Goal: Transaction & Acquisition: Purchase product/service

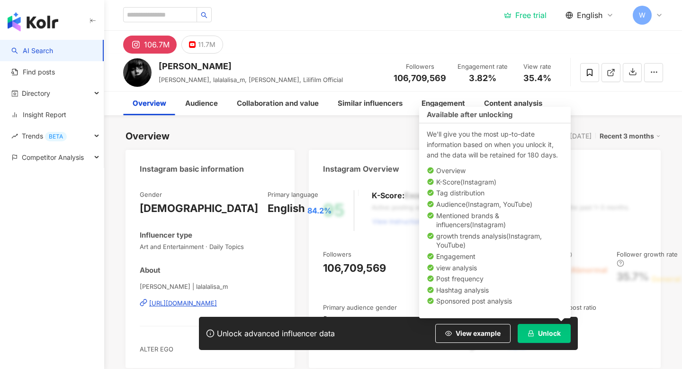
click at [540, 331] on span "Unlock" at bounding box center [549, 333] width 23 height 8
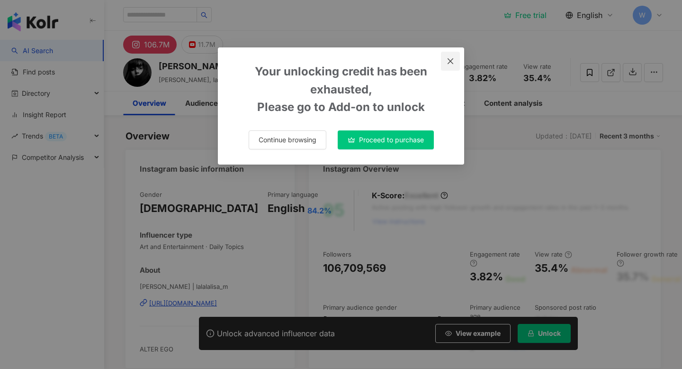
click at [449, 60] on icon "close" at bounding box center [451, 61] width 8 height 8
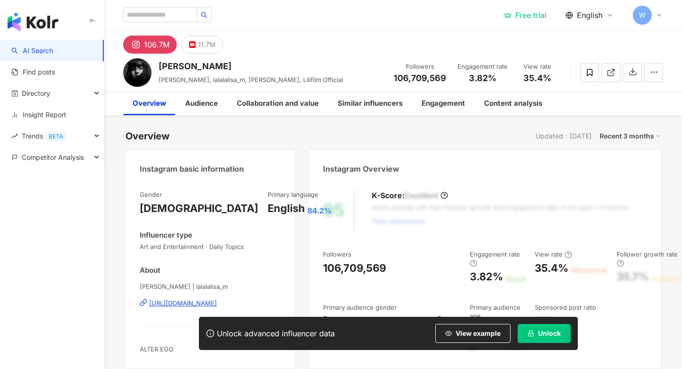
click at [646, 16] on span "W" at bounding box center [642, 15] width 19 height 19
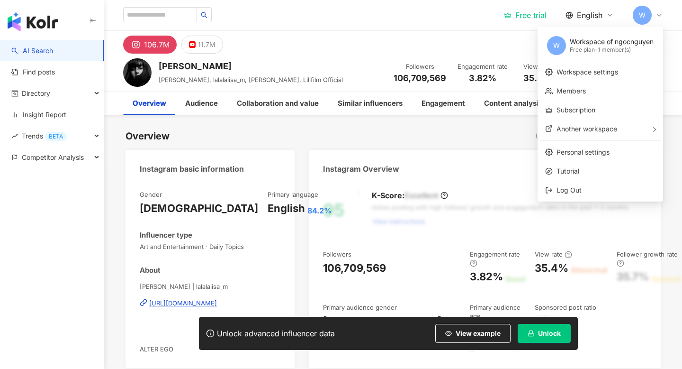
click at [646, 16] on span "W" at bounding box center [642, 15] width 19 height 19
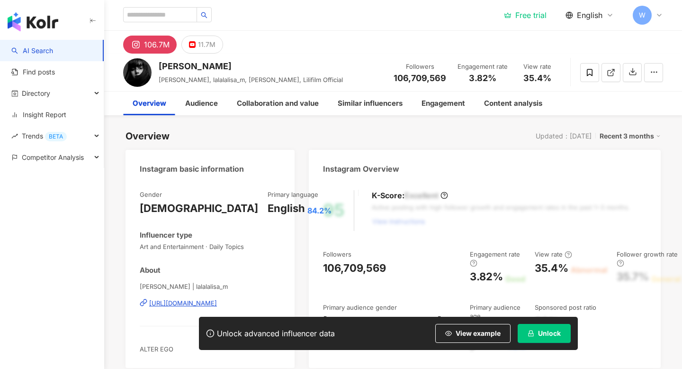
click at [537, 345] on div "Unlock advanced influencer data View example Unlock" at bounding box center [388, 333] width 379 height 33
click at [537, 336] on button "Unlock" at bounding box center [544, 333] width 53 height 19
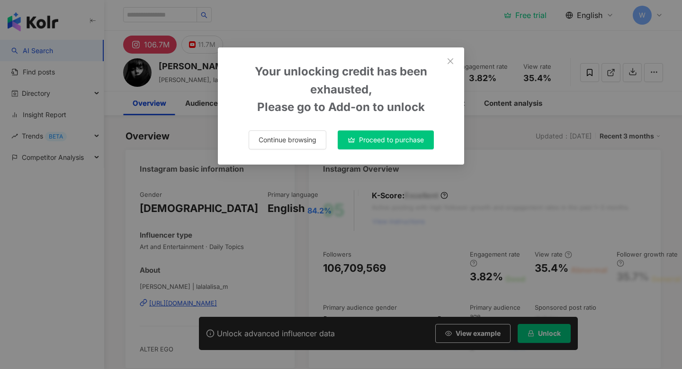
click at [407, 142] on span "Proceed to purchase" at bounding box center [391, 140] width 65 height 8
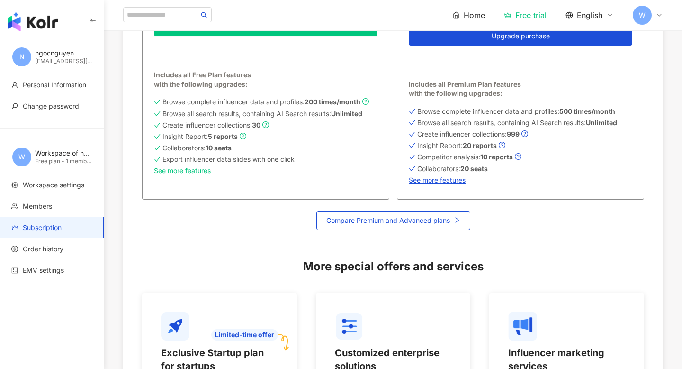
scroll to position [44, 0]
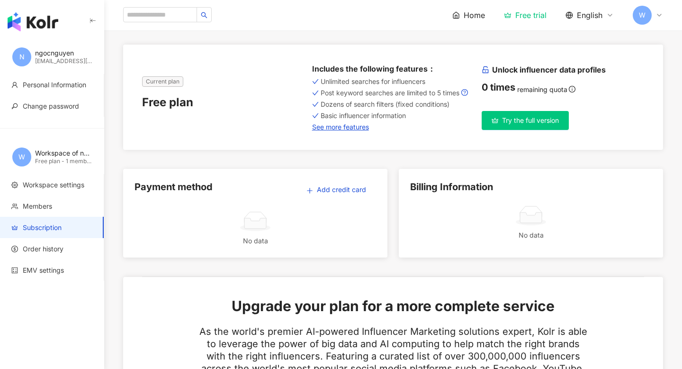
click at [60, 50] on div "ngocnguyen" at bounding box center [63, 52] width 57 height 9
click at [55, 156] on div "Workspace of ngocnguyen" at bounding box center [63, 152] width 57 height 9
click at [43, 202] on span "Members" at bounding box center [37, 205] width 29 height 9
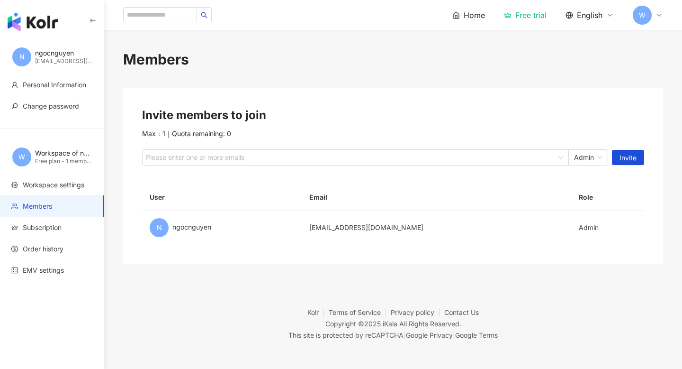
click at [54, 54] on div "ngocnguyen" at bounding box center [63, 52] width 57 height 9
click at [48, 16] on img "button" at bounding box center [33, 21] width 51 height 19
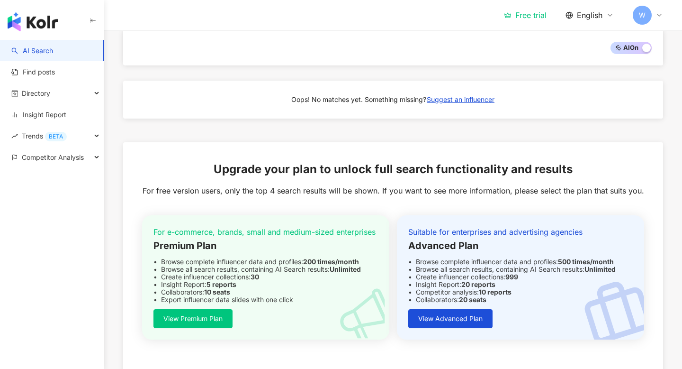
scroll to position [949, 0]
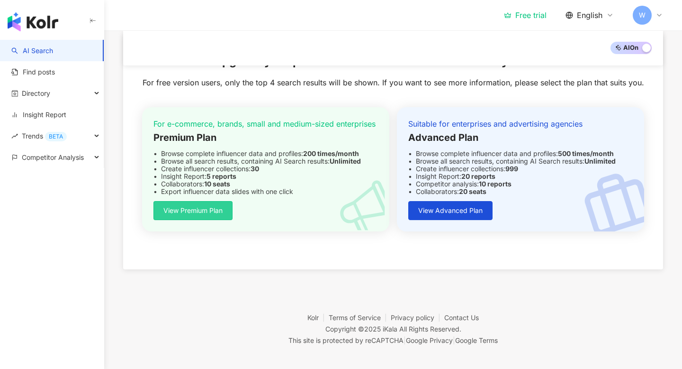
click at [216, 217] on button "View Premium Plan" at bounding box center [193, 210] width 79 height 19
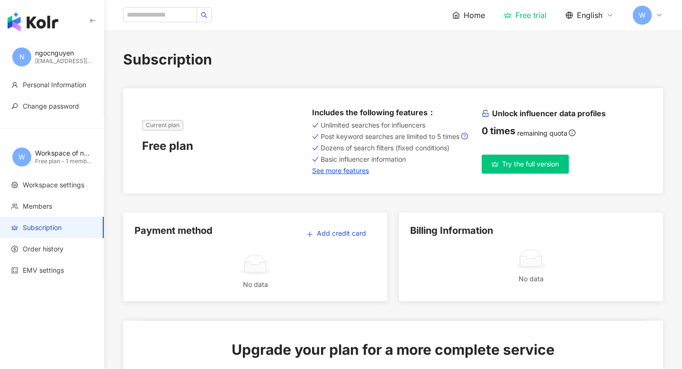
click at [528, 171] on button "Try the full version" at bounding box center [525, 163] width 87 height 19
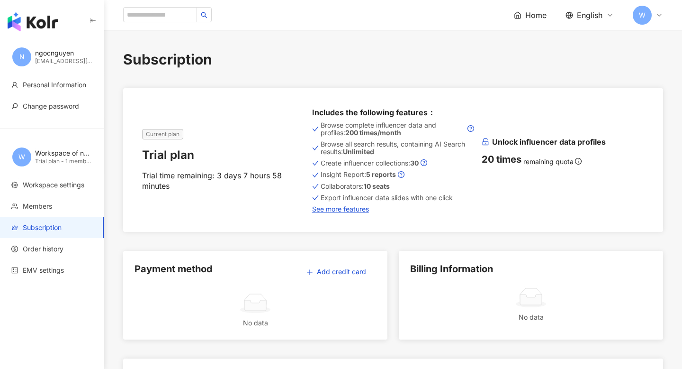
click at [63, 54] on div "ngocnguyen" at bounding box center [63, 52] width 57 height 9
click at [35, 16] on img "button" at bounding box center [33, 21] width 51 height 19
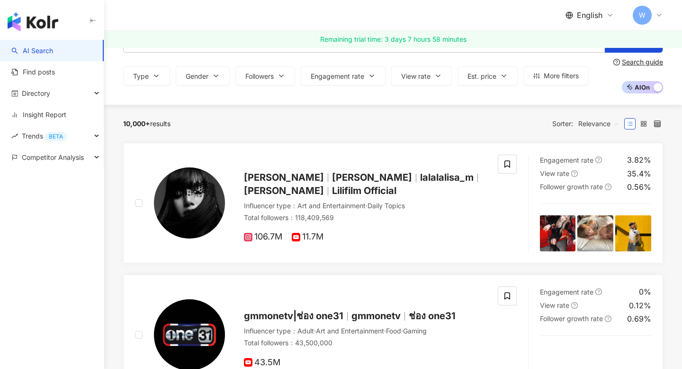
scroll to position [48, 0]
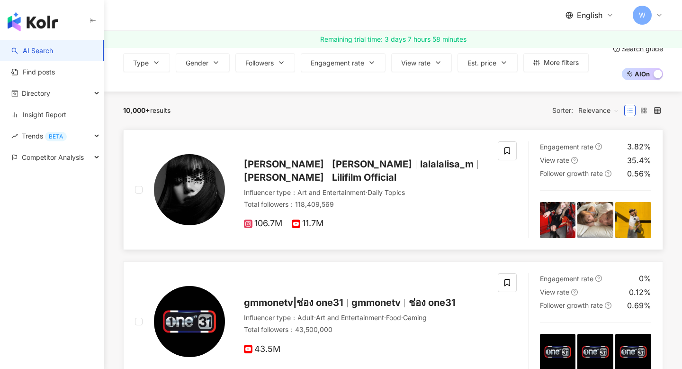
click at [303, 165] on span "[PERSON_NAME]" at bounding box center [284, 163] width 80 height 11
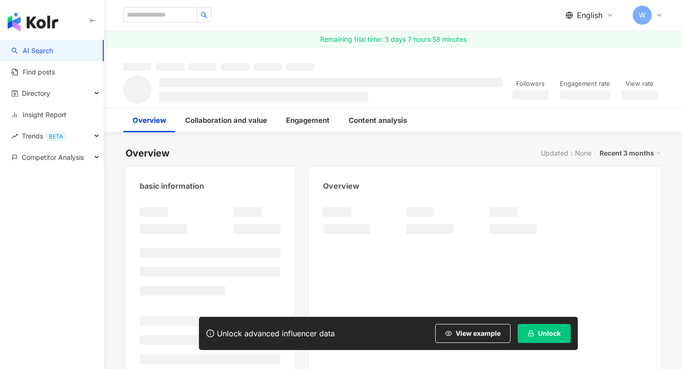
click at [540, 332] on span "Unlock" at bounding box center [549, 333] width 23 height 8
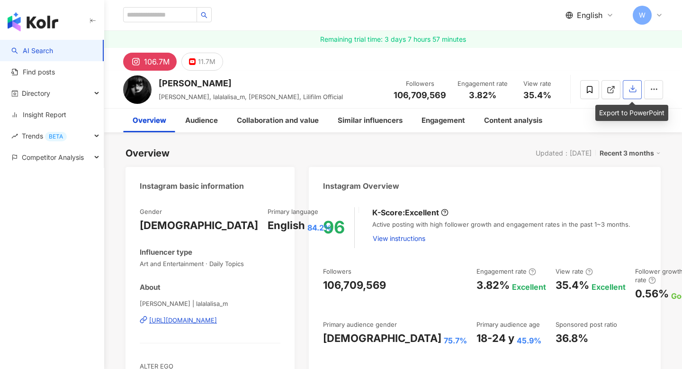
click at [636, 91] on icon "button" at bounding box center [633, 89] width 7 height 7
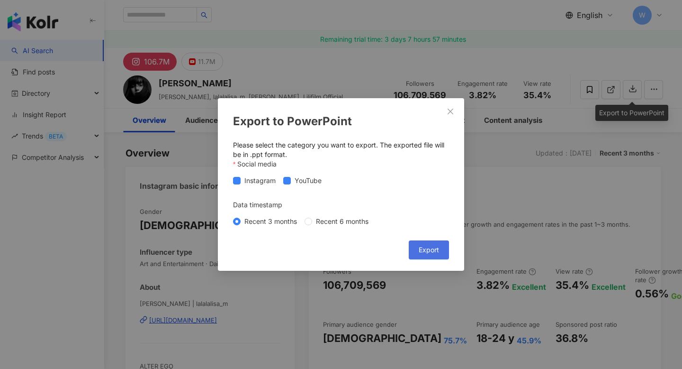
click at [443, 250] on button "Export" at bounding box center [429, 249] width 40 height 19
